Goal: Task Accomplishment & Management: Complete application form

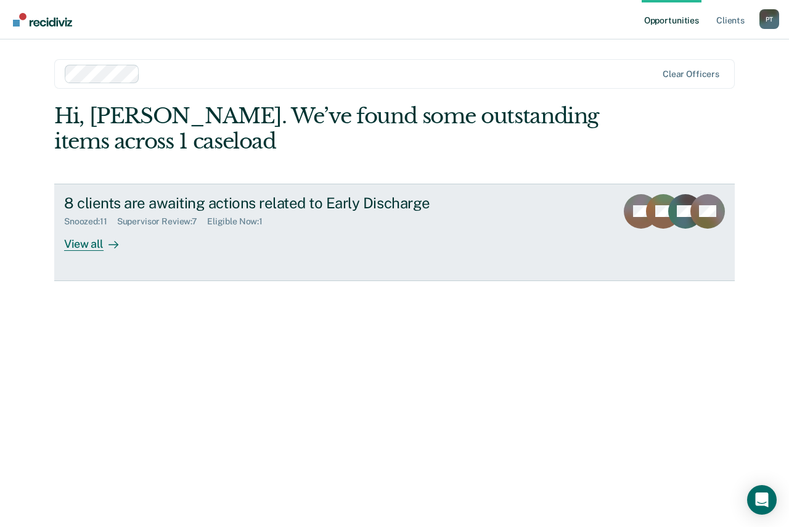
click at [100, 244] on div "View all" at bounding box center [98, 239] width 69 height 24
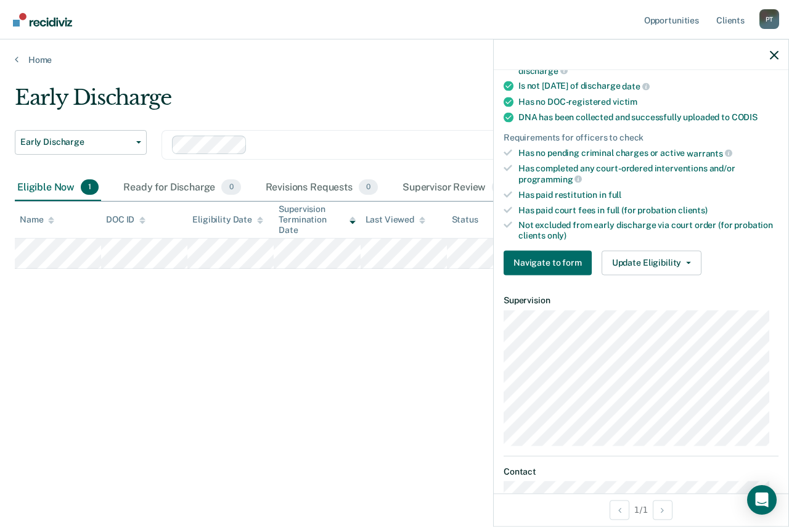
scroll to position [246, 0]
click at [649, 263] on button "Update Eligibility" at bounding box center [651, 262] width 100 height 25
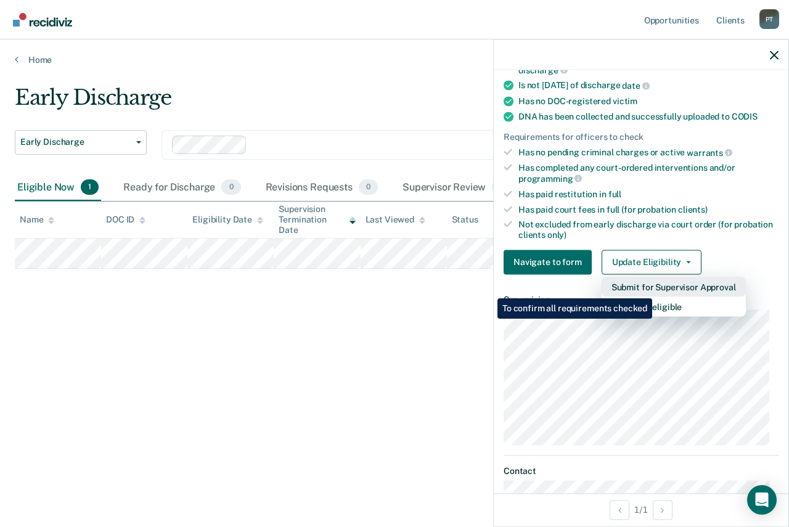
click at [654, 288] on button "Submit for Supervisor Approval" at bounding box center [673, 287] width 144 height 20
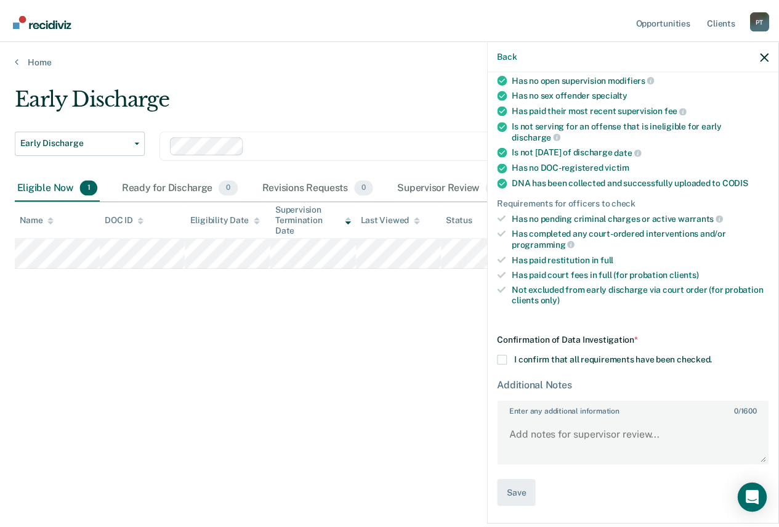
scroll to position [179, 0]
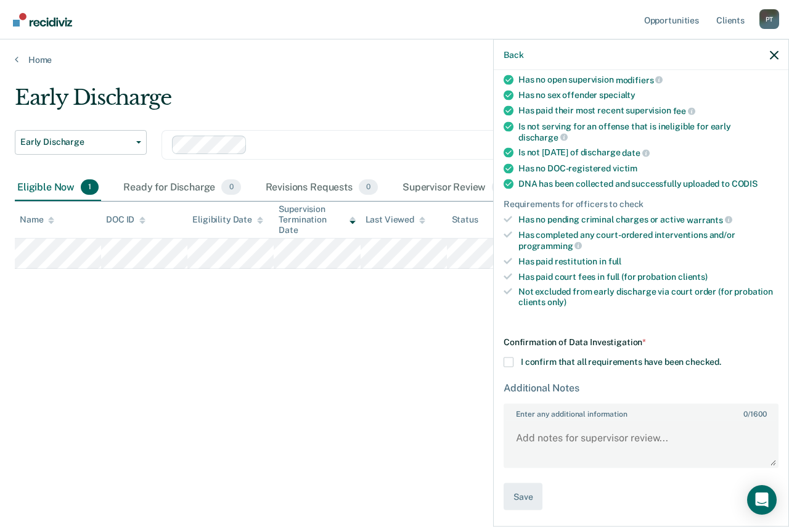
click at [509, 359] on span at bounding box center [508, 362] width 10 height 10
click at [721, 357] on input "I confirm that all requirements have been checked." at bounding box center [721, 357] width 0 height 0
click at [520, 500] on button "Save" at bounding box center [522, 496] width 39 height 28
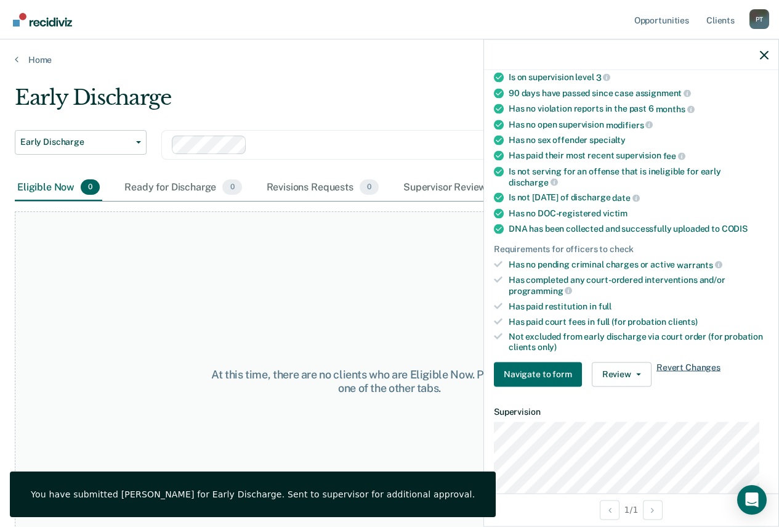
scroll to position [0, 0]
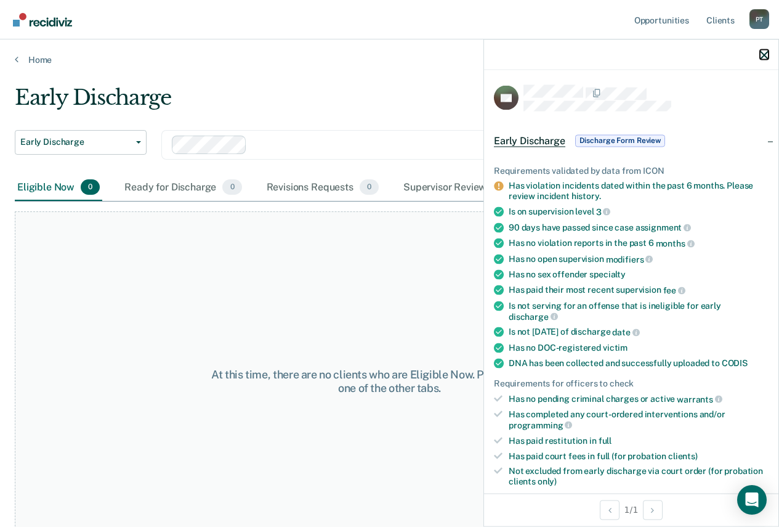
click at [766, 57] on icon "button" at bounding box center [764, 55] width 9 height 9
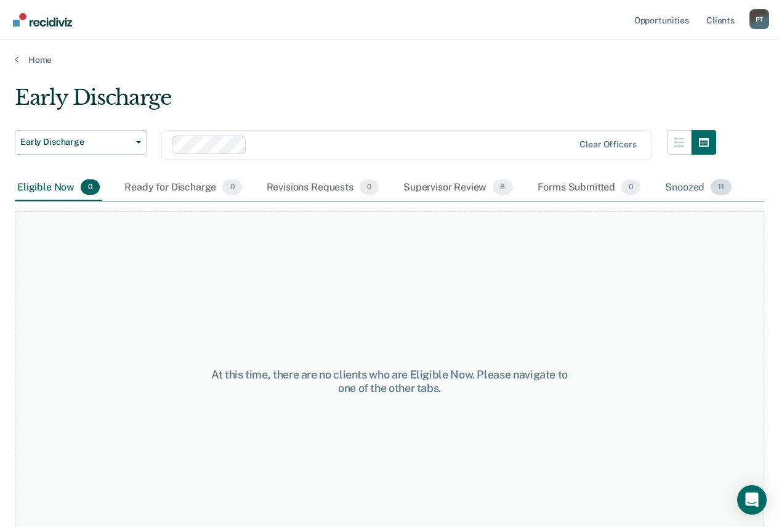
click at [722, 187] on span "11" at bounding box center [721, 187] width 21 height 16
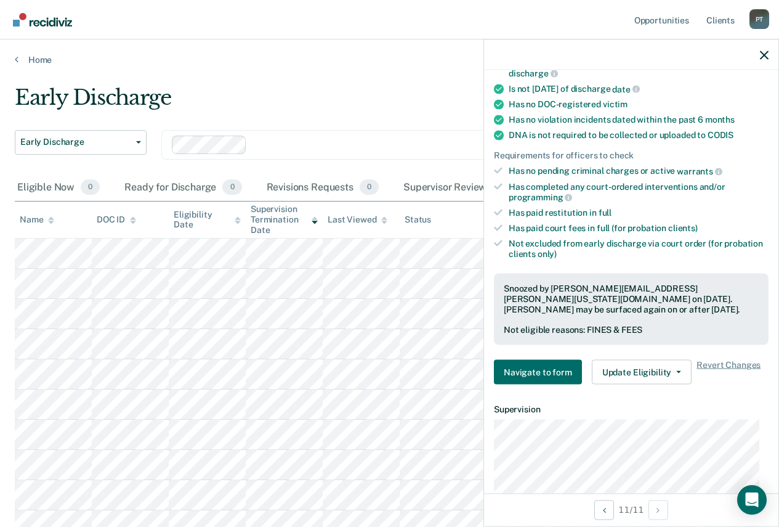
scroll to position [246, 0]
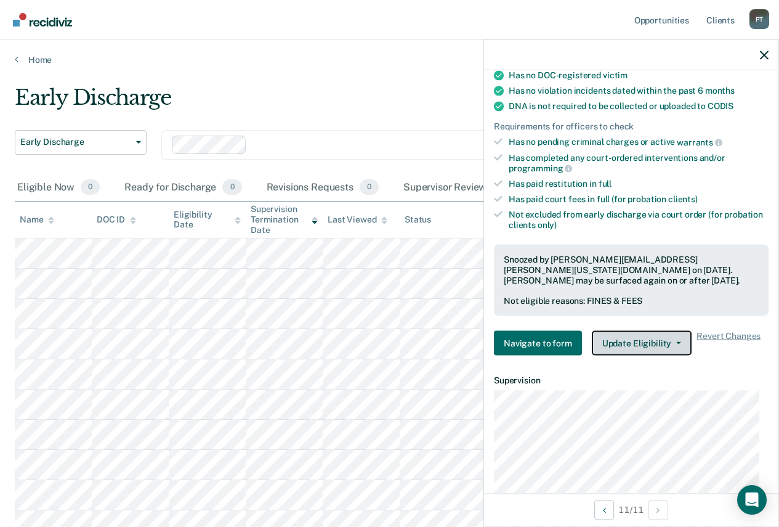
click at [607, 342] on button "Update Eligibility" at bounding box center [642, 343] width 100 height 25
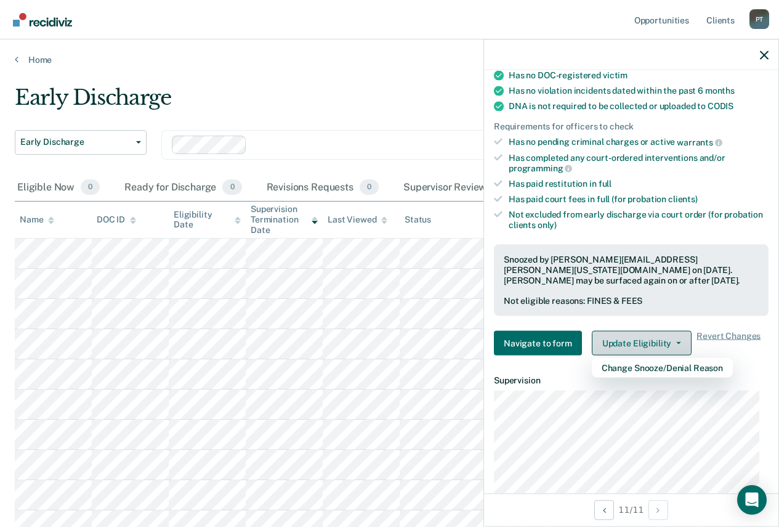
click at [620, 345] on button "Update Eligibility" at bounding box center [642, 343] width 100 height 25
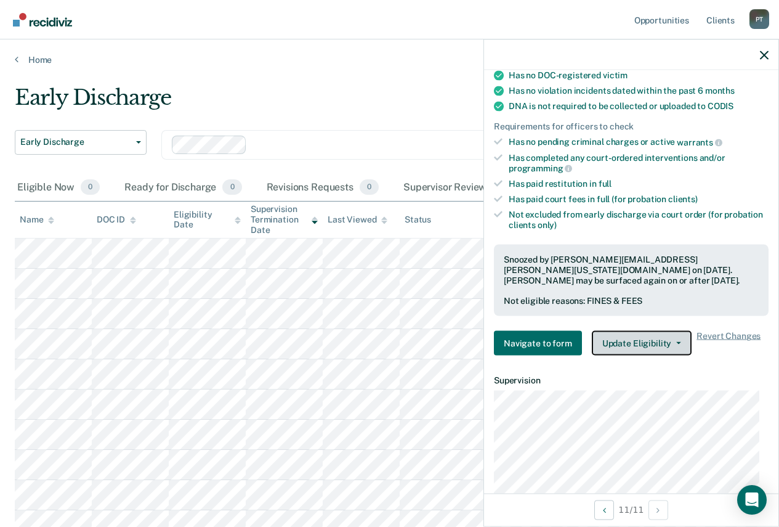
click at [620, 346] on button "Update Eligibility" at bounding box center [642, 343] width 100 height 25
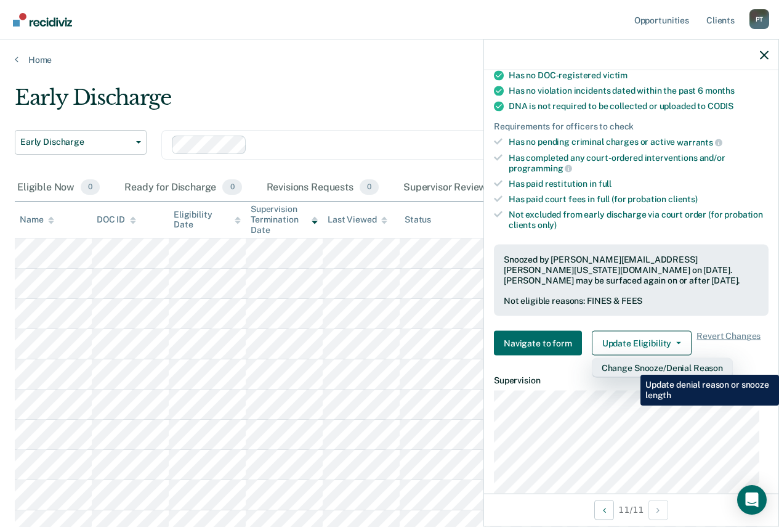
click at [631, 365] on button "Change Snooze/Denial Reason" at bounding box center [662, 368] width 141 height 20
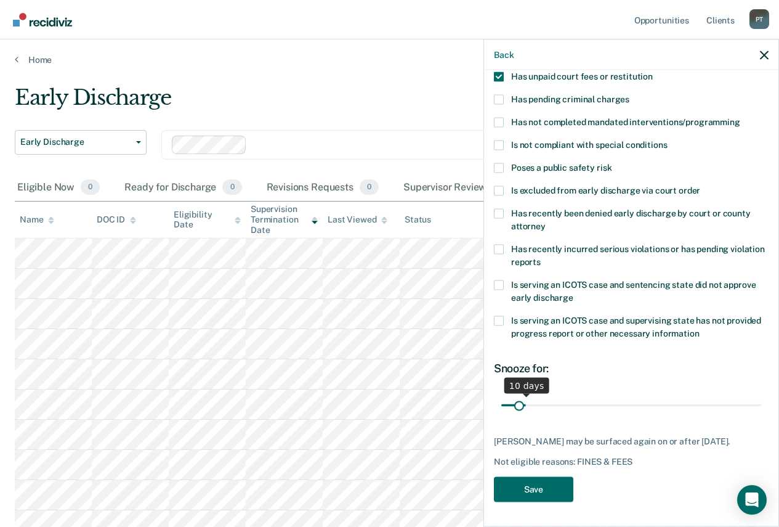
scroll to position [102, 0]
drag, startPoint x: 568, startPoint y: 396, endPoint x: 501, endPoint y: 397, distance: 67.2
type input "1"
click at [501, 397] on input "range" at bounding box center [631, 405] width 260 height 22
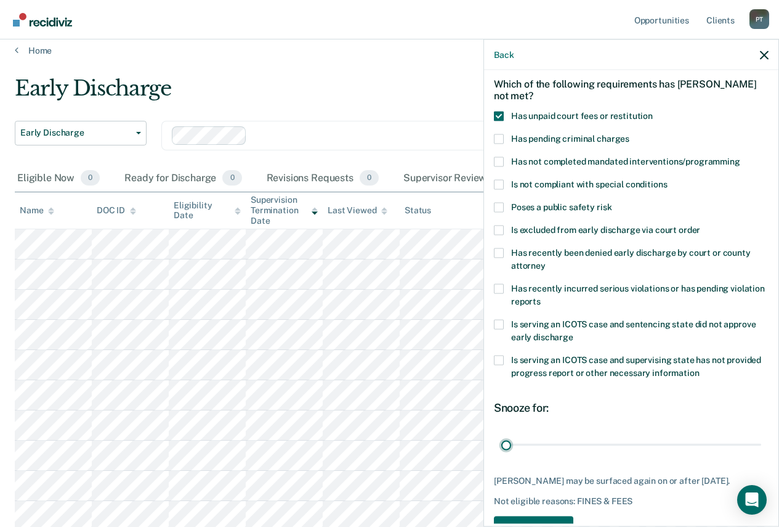
scroll to position [0, 0]
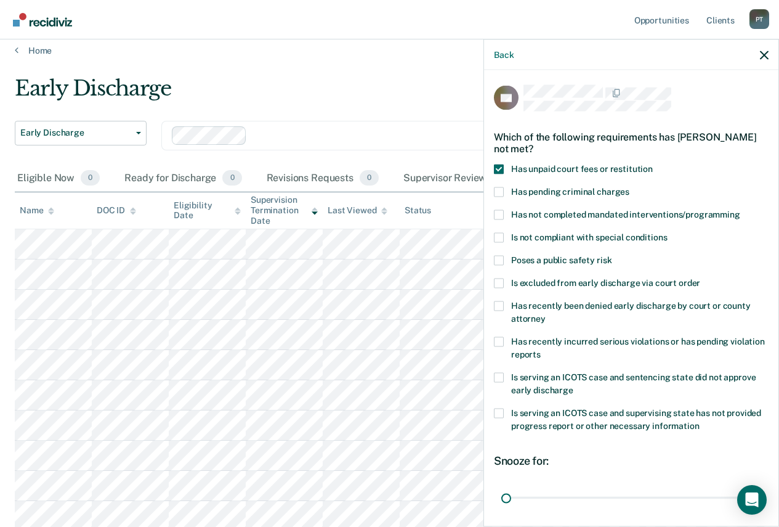
click at [501, 168] on span at bounding box center [499, 169] width 10 height 10
click at [653, 164] on input "Has unpaid court fees or restitution" at bounding box center [653, 164] width 0 height 0
click at [549, 452] on button "Save" at bounding box center [533, 456] width 79 height 25
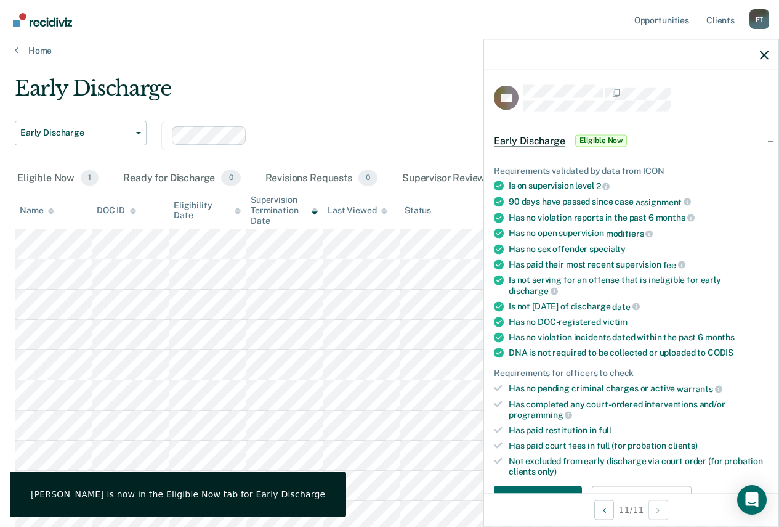
scroll to position [62, 0]
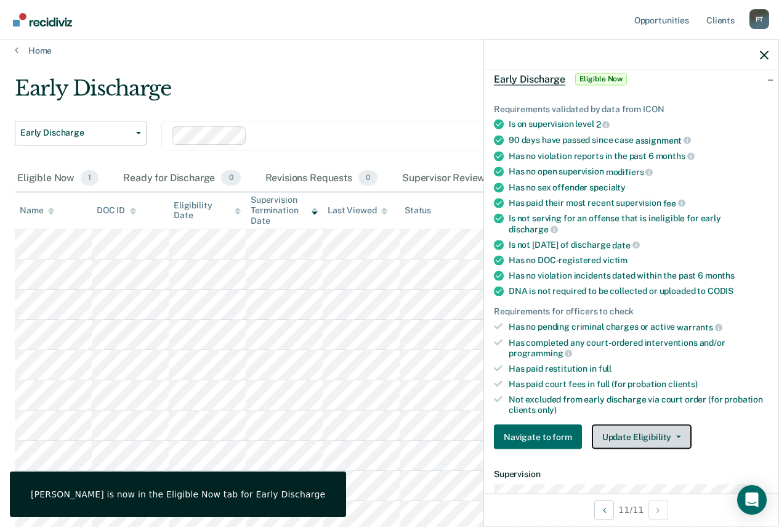
click at [639, 436] on button "Update Eligibility" at bounding box center [642, 436] width 100 height 25
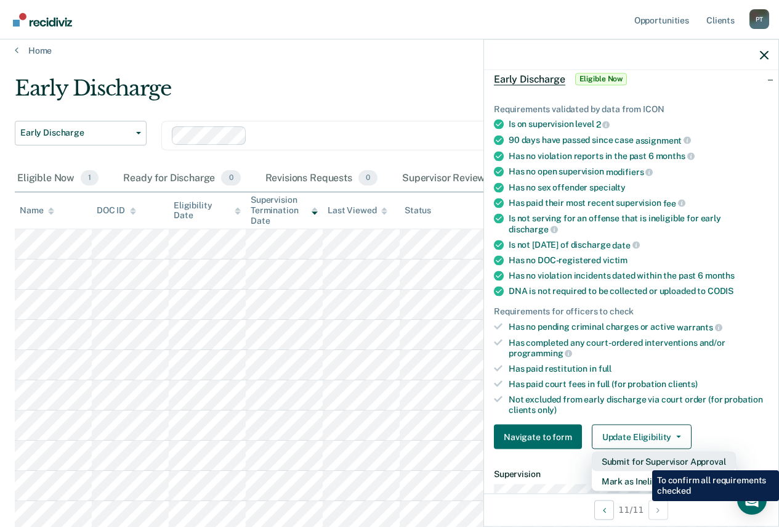
click at [643, 460] on button "Submit for Supervisor Approval" at bounding box center [664, 462] width 144 height 20
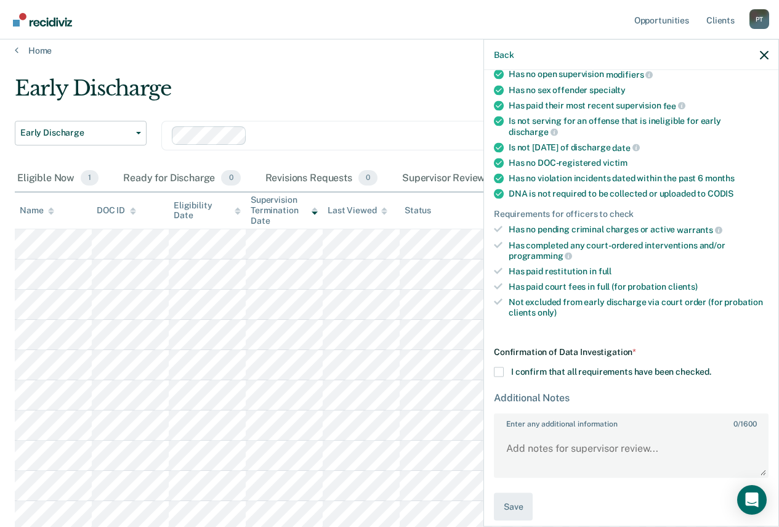
scroll to position [169, 0]
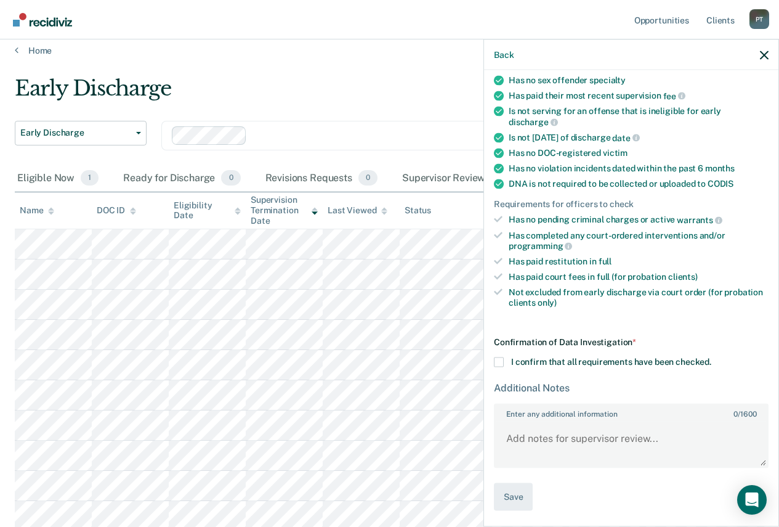
click at [501, 359] on span at bounding box center [499, 362] width 10 height 10
click at [712, 357] on input "I confirm that all requirements have been checked." at bounding box center [712, 357] width 0 height 0
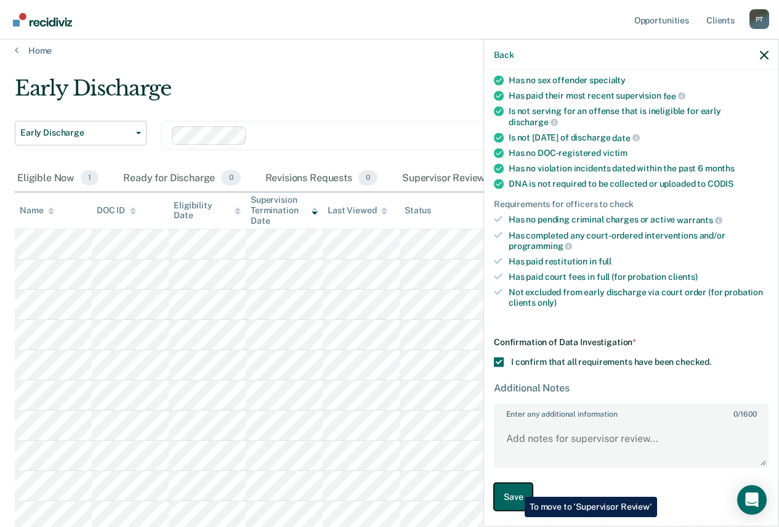
click at [516, 487] on button "Save" at bounding box center [513, 497] width 39 height 28
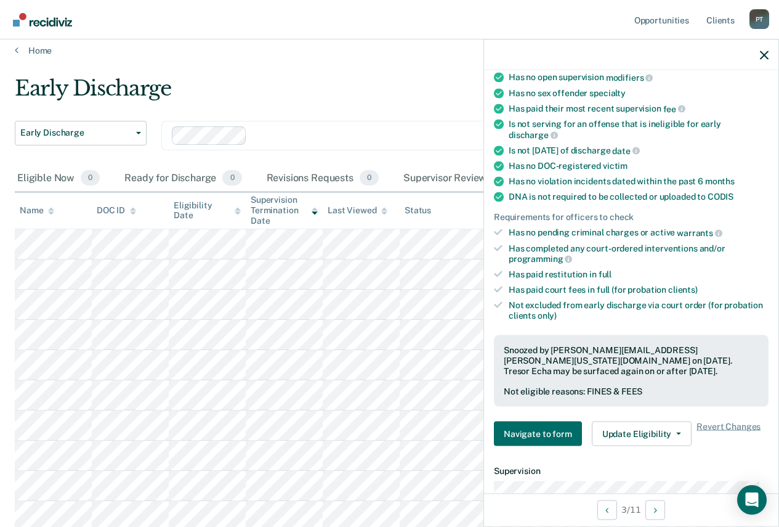
scroll to position [185, 0]
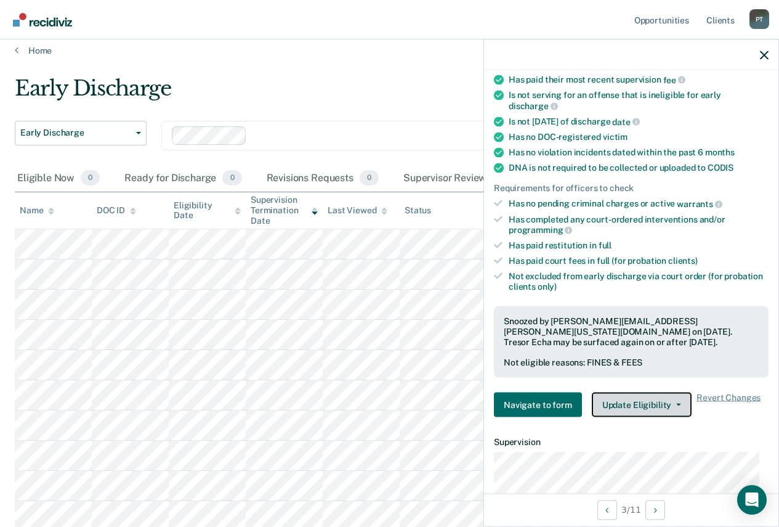
click at [657, 402] on button "Update Eligibility" at bounding box center [642, 404] width 100 height 25
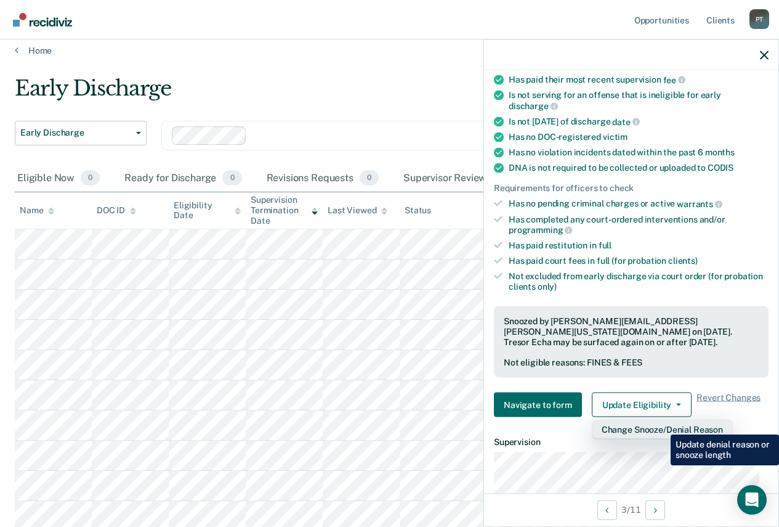
click at [662, 425] on button "Change Snooze/Denial Reason" at bounding box center [662, 430] width 141 height 20
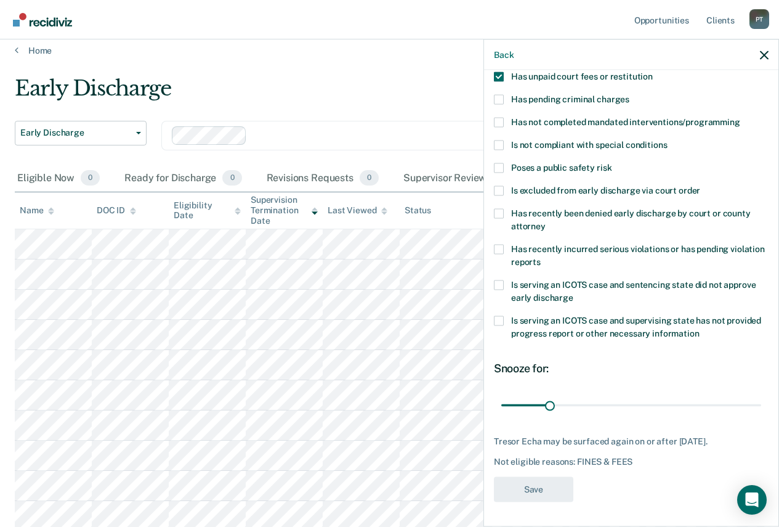
scroll to position [91, 0]
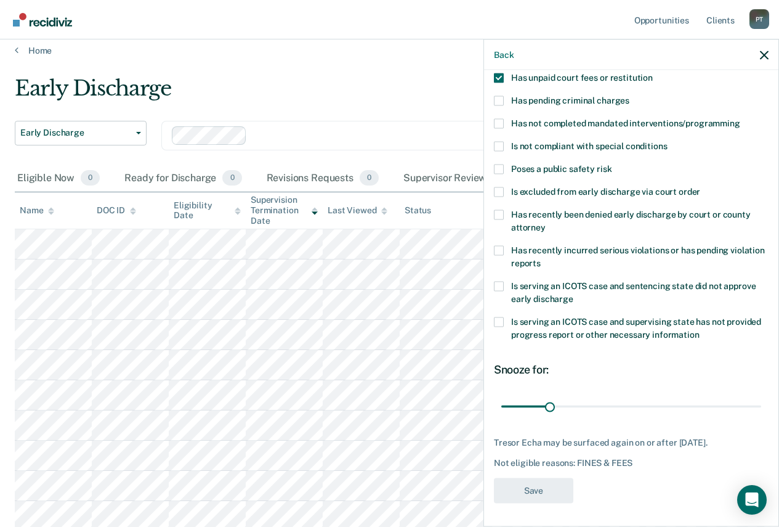
click at [502, 76] on span at bounding box center [499, 78] width 10 height 10
click at [653, 73] on input "Has unpaid court fees or restitution" at bounding box center [653, 73] width 0 height 0
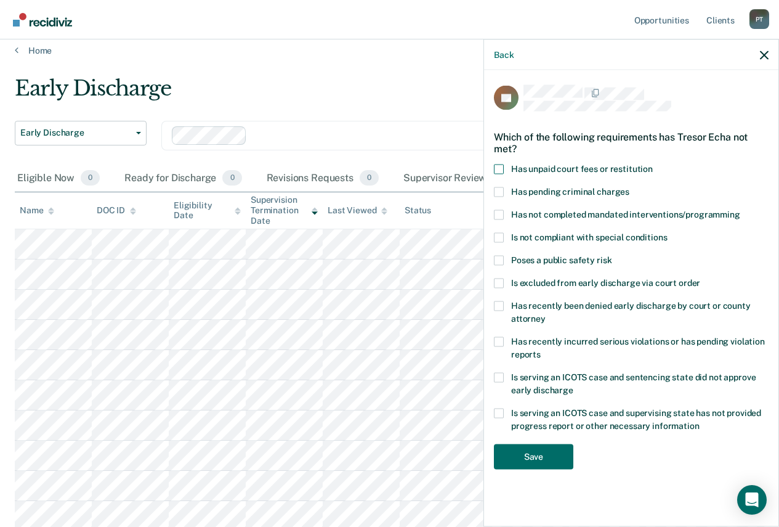
scroll to position [0, 0]
click at [547, 450] on button "Save" at bounding box center [533, 456] width 79 height 25
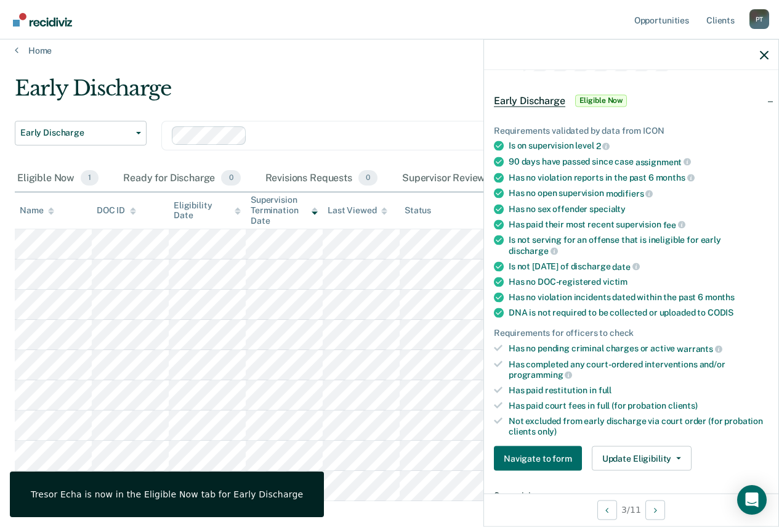
scroll to position [62, 0]
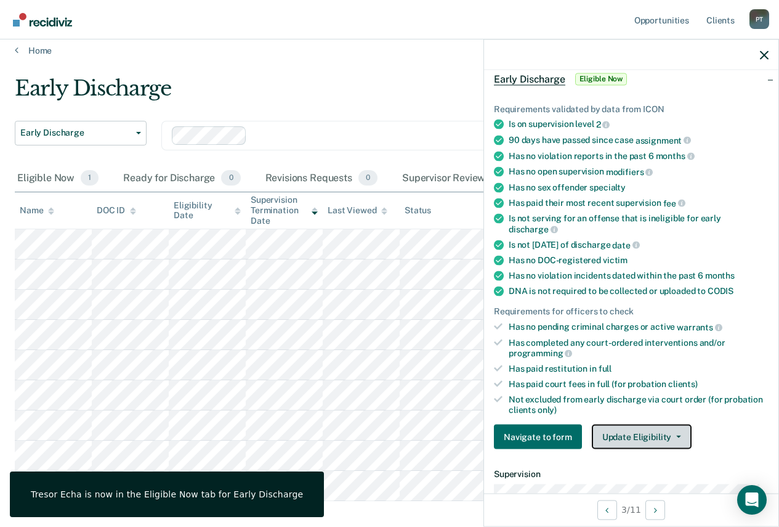
click at [620, 434] on button "Update Eligibility" at bounding box center [642, 436] width 100 height 25
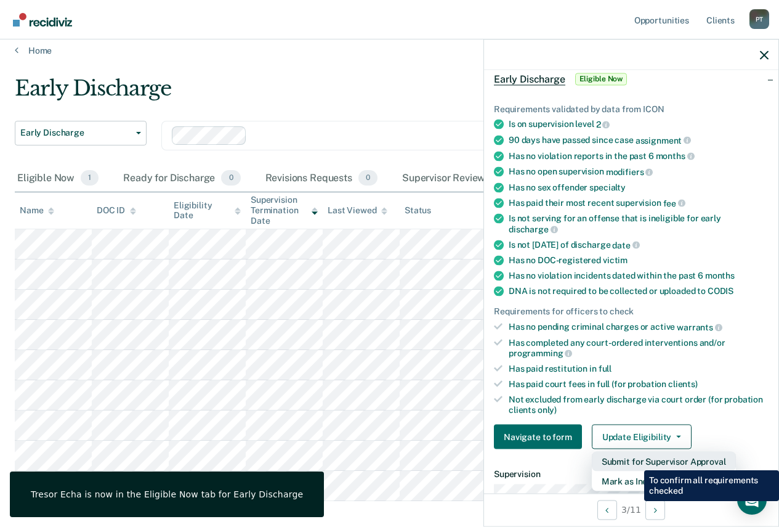
click at [635, 460] on button "Submit for Supervisor Approval" at bounding box center [664, 462] width 144 height 20
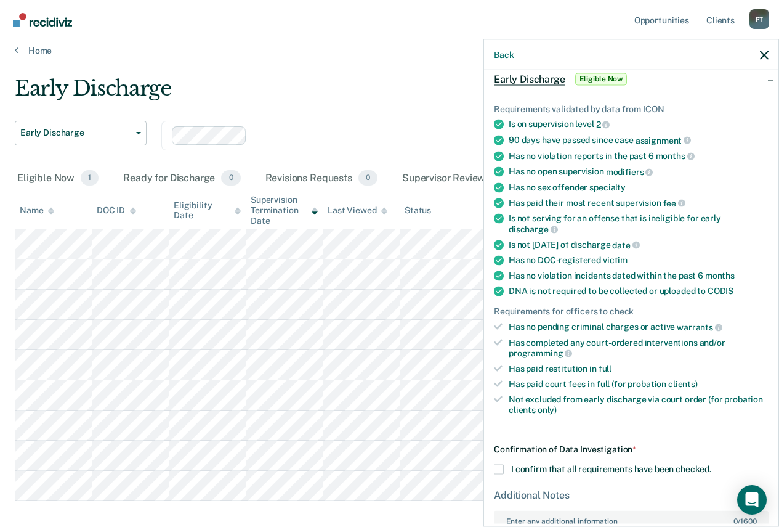
click at [496, 465] on span at bounding box center [499, 470] width 10 height 10
click at [712, 465] on input "I confirm that all requirements have been checked." at bounding box center [712, 465] width 0 height 0
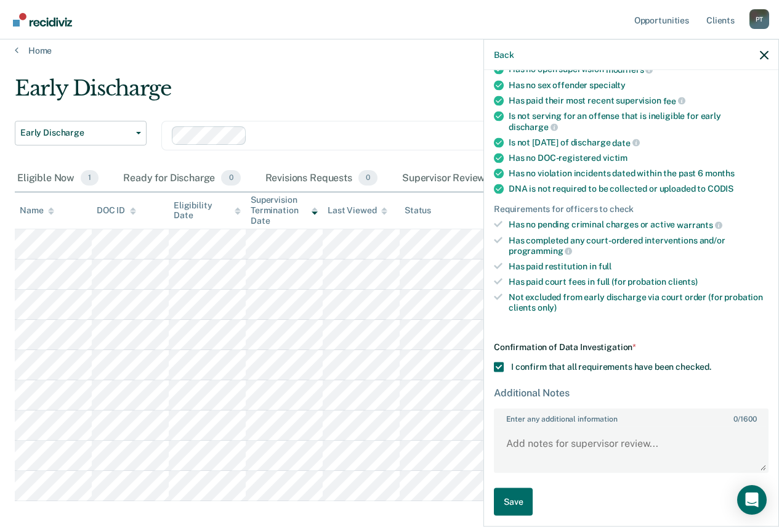
scroll to position [169, 0]
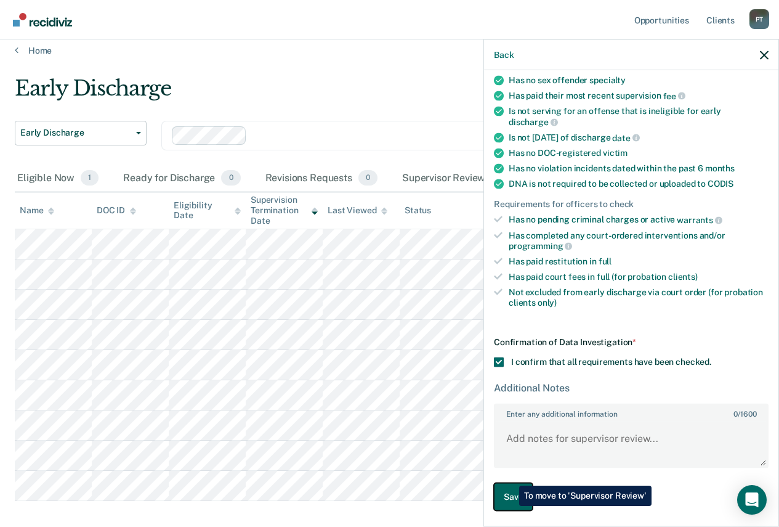
click at [511, 505] on button "Save" at bounding box center [513, 497] width 39 height 28
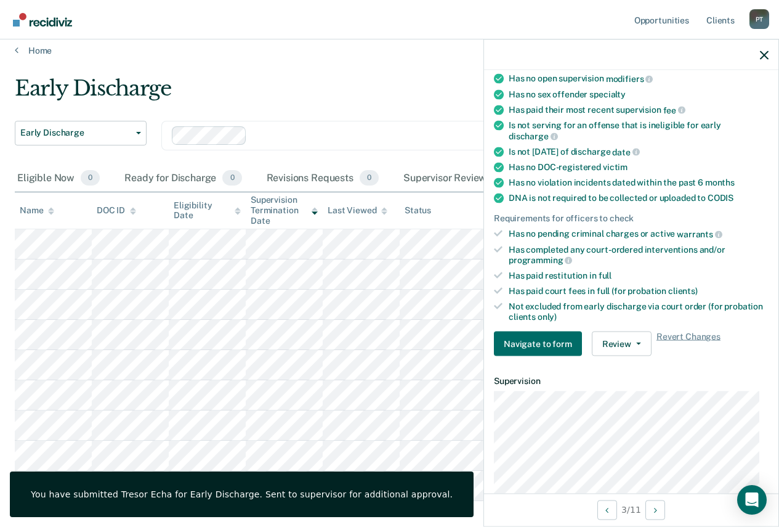
scroll to position [142, 0]
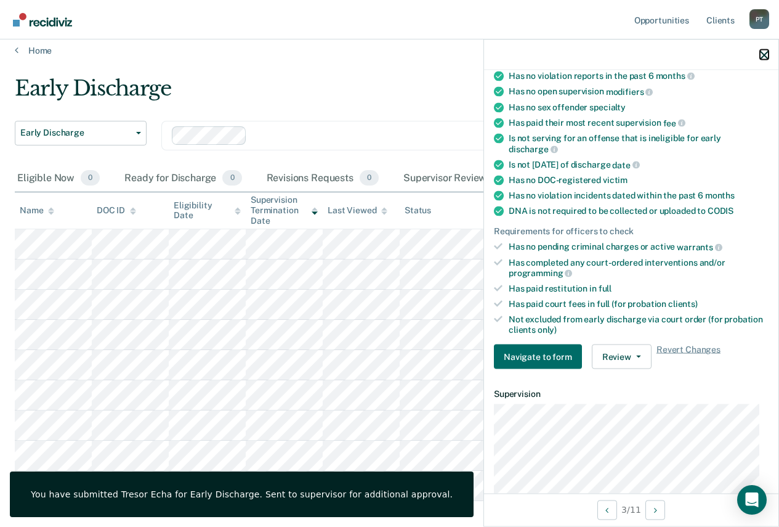
click at [765, 54] on icon "button" at bounding box center [764, 55] width 9 height 9
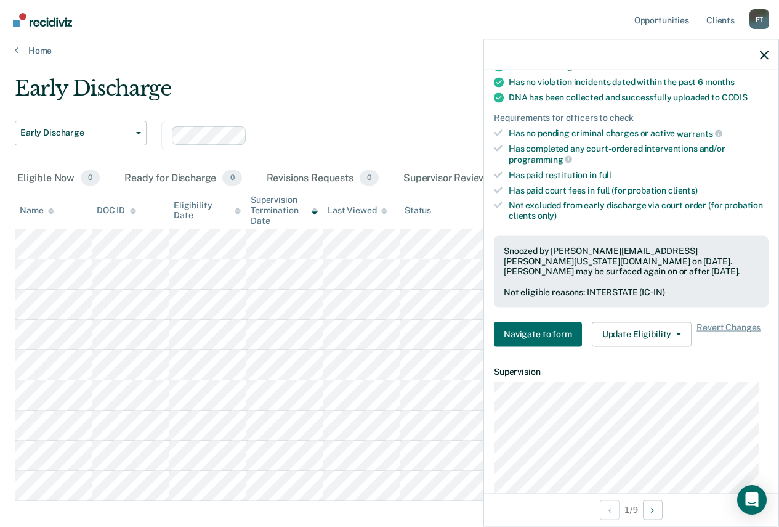
scroll to position [308, 0]
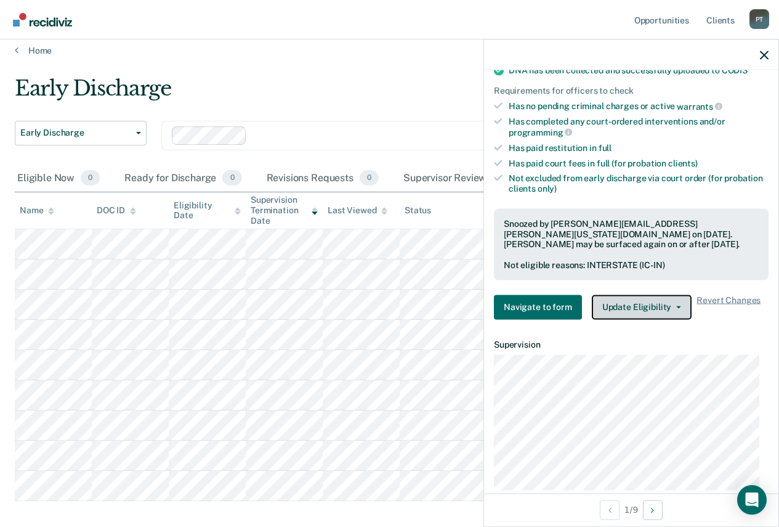
click at [641, 307] on button "Update Eligibility" at bounding box center [642, 306] width 100 height 25
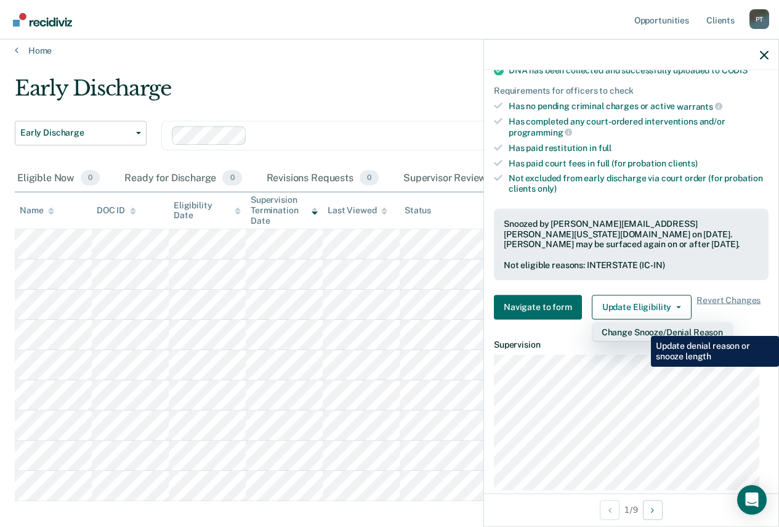
click at [643, 329] on button "Change Snooze/Denial Reason" at bounding box center [662, 332] width 141 height 20
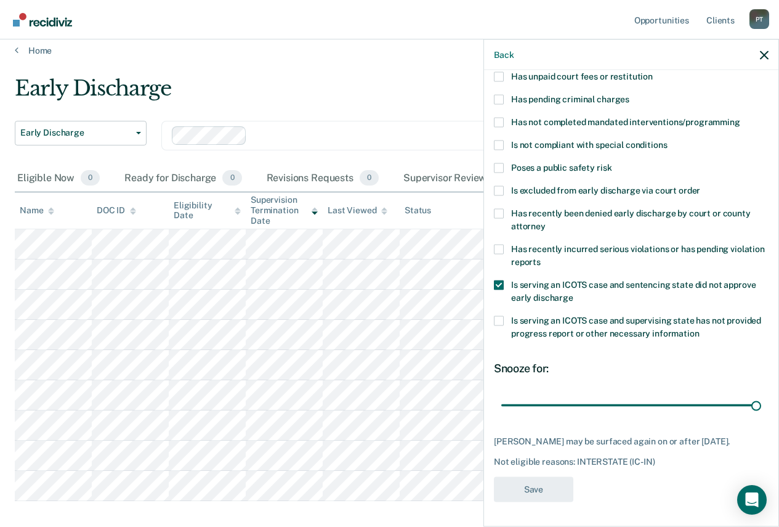
scroll to position [102, 0]
click at [495, 280] on span at bounding box center [499, 285] width 10 height 10
click at [574, 293] on input "Is serving an ICOTS case and sentencing state did not approve early discharge" at bounding box center [574, 293] width 0 height 0
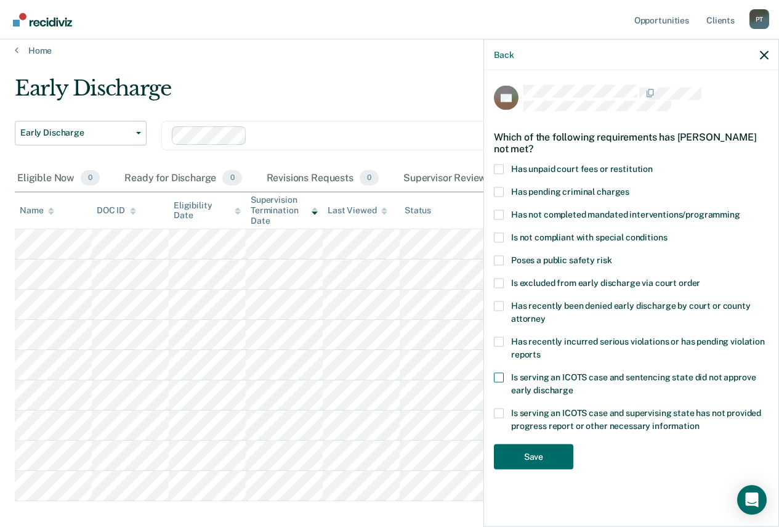
scroll to position [0, 0]
click at [550, 456] on button "Save" at bounding box center [533, 456] width 79 height 25
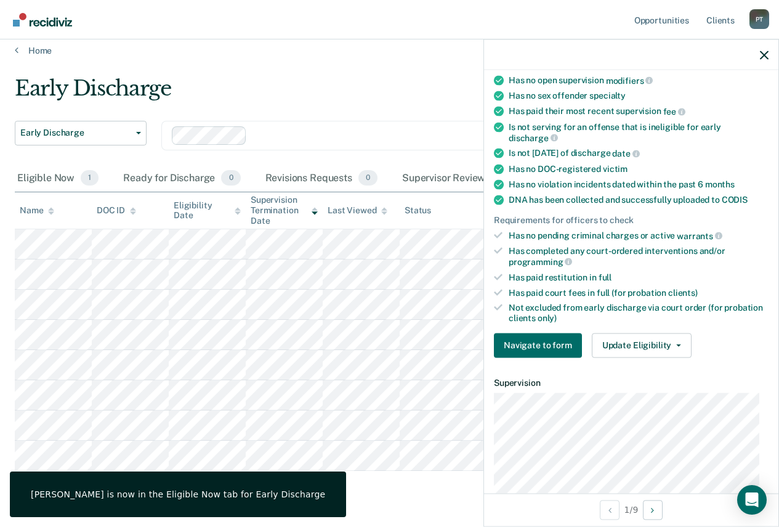
scroll to position [185, 0]
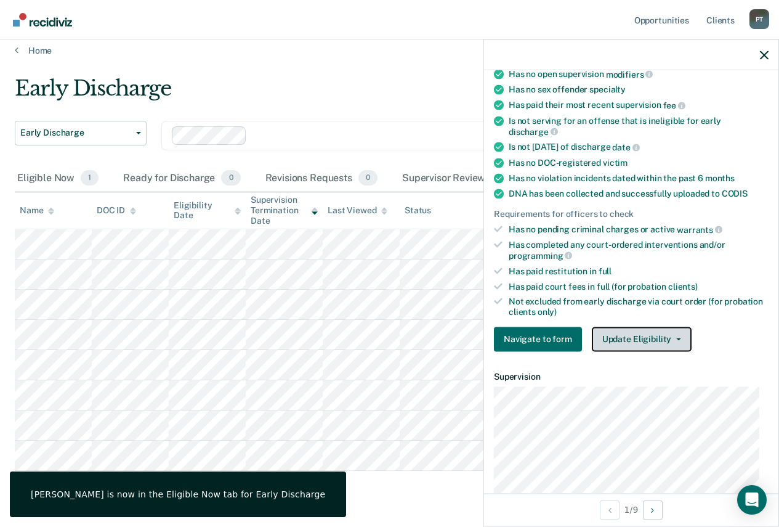
click at [631, 337] on button "Update Eligibility" at bounding box center [642, 339] width 100 height 25
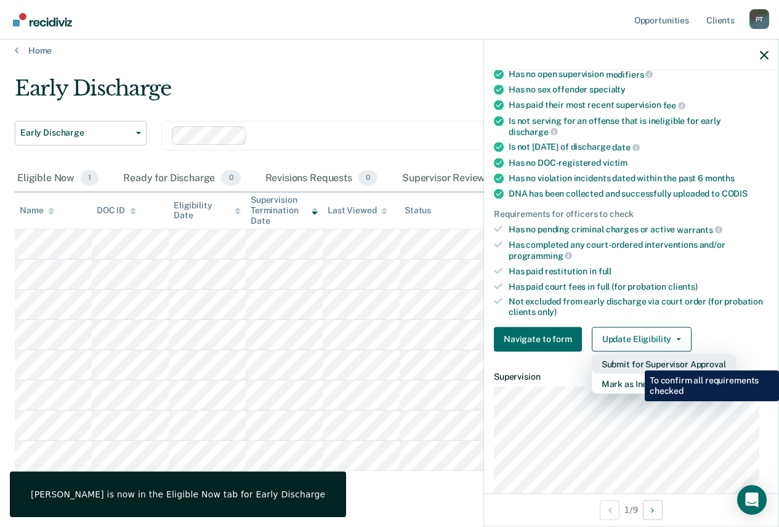
click at [636, 362] on button "Submit for Supervisor Approval" at bounding box center [664, 364] width 144 height 20
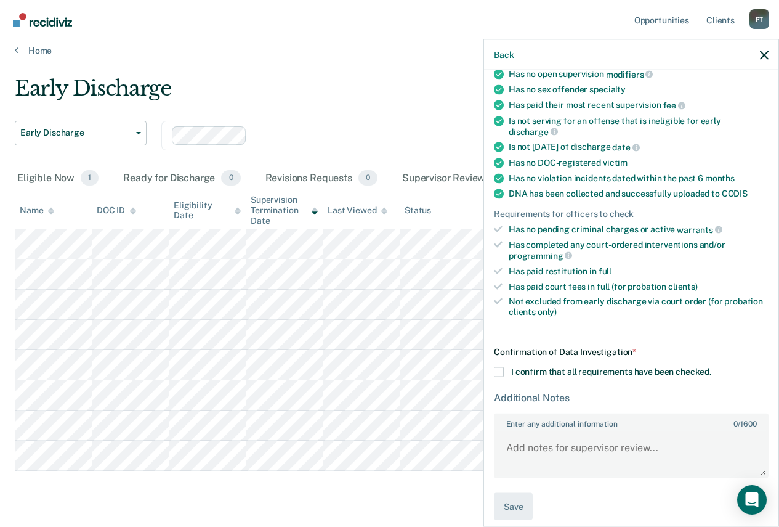
click at [498, 368] on span at bounding box center [499, 372] width 10 height 10
click at [712, 367] on input "I confirm that all requirements have been checked." at bounding box center [712, 367] width 0 height 0
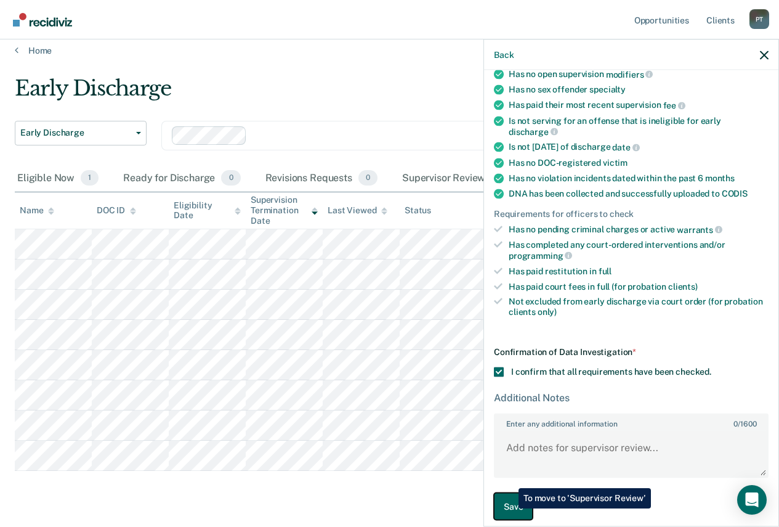
click at [508, 506] on button "Save" at bounding box center [513, 506] width 39 height 28
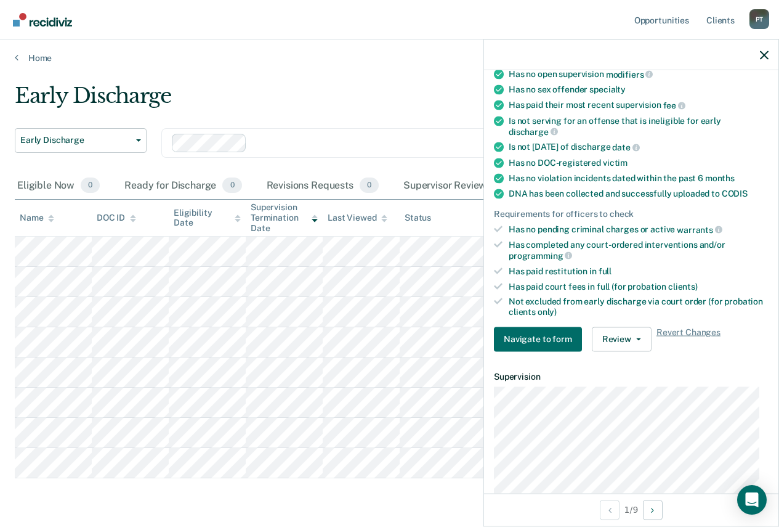
scroll to position [0, 0]
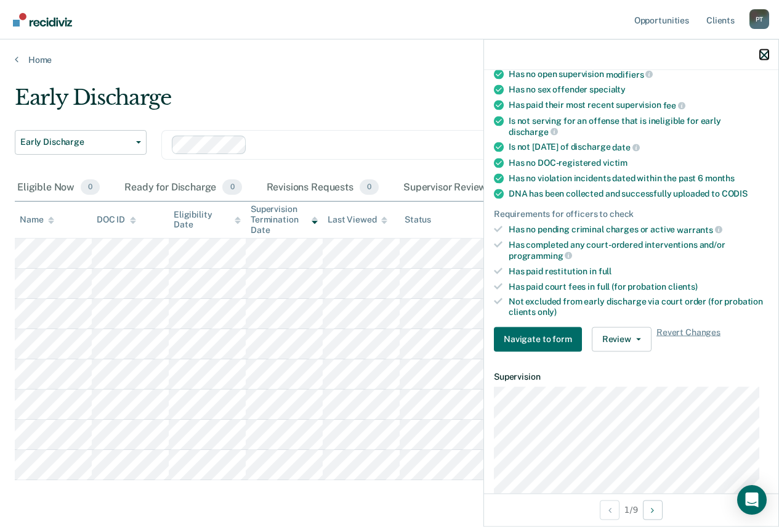
click at [765, 55] on icon "button" at bounding box center [764, 55] width 9 height 9
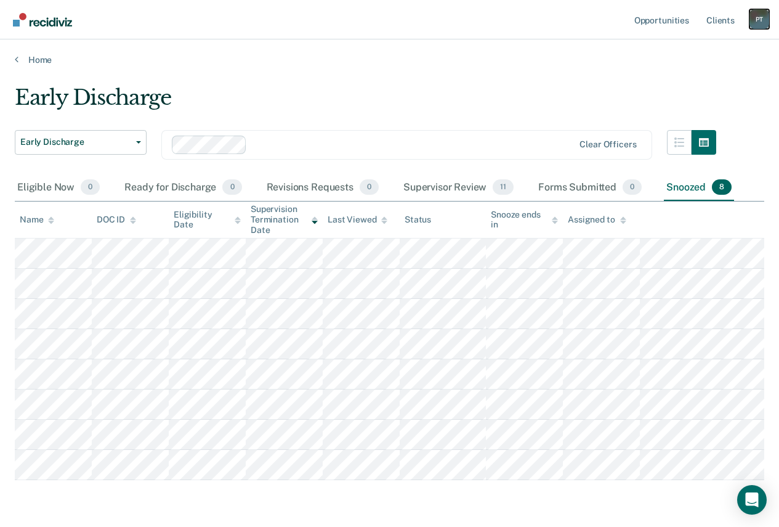
click at [764, 19] on div "P T" at bounding box center [760, 19] width 20 height 20
click at [701, 84] on link "Log Out" at bounding box center [709, 81] width 99 height 10
